Goal: Task Accomplishment & Management: Manage account settings

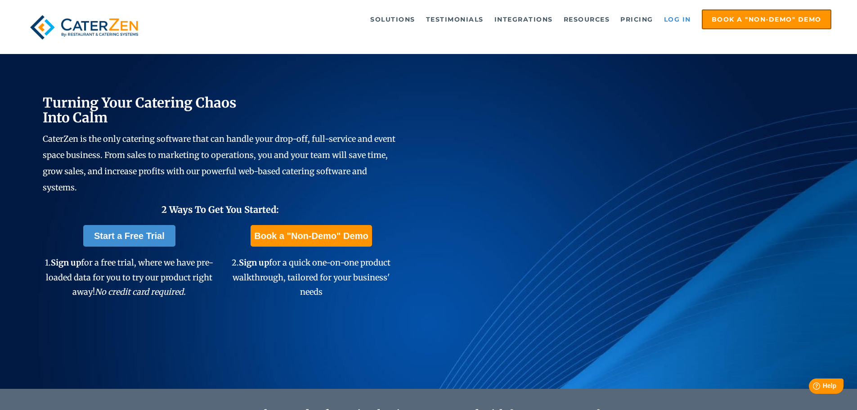
click at [676, 22] on link "Log in" at bounding box center [677, 19] width 36 height 18
click at [685, 19] on link "Log in" at bounding box center [677, 19] width 36 height 18
click at [678, 18] on link "Log in" at bounding box center [677, 19] width 36 height 18
